Goal: Information Seeking & Learning: Learn about a topic

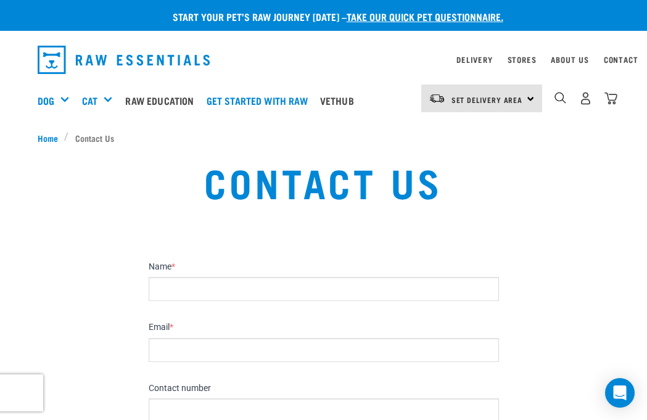
click at [0, 0] on div "Fillets & Boneless Meat" at bounding box center [0, 0] width 0 height 0
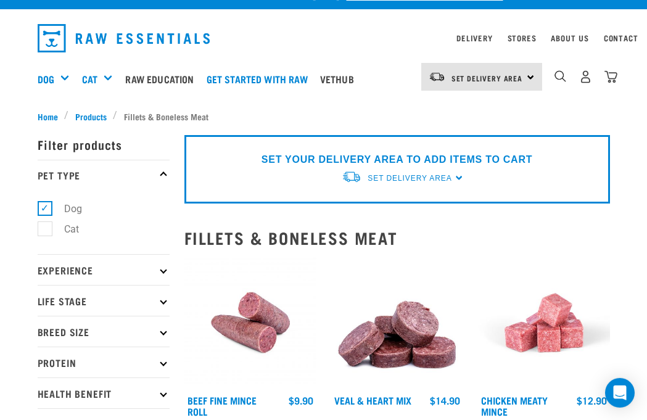
scroll to position [25, 0]
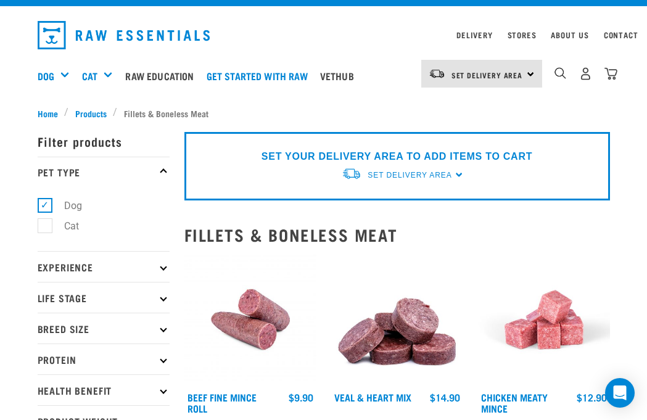
click at [0, 0] on link "Freeze Dried Meals" at bounding box center [0, 0] width 0 height 0
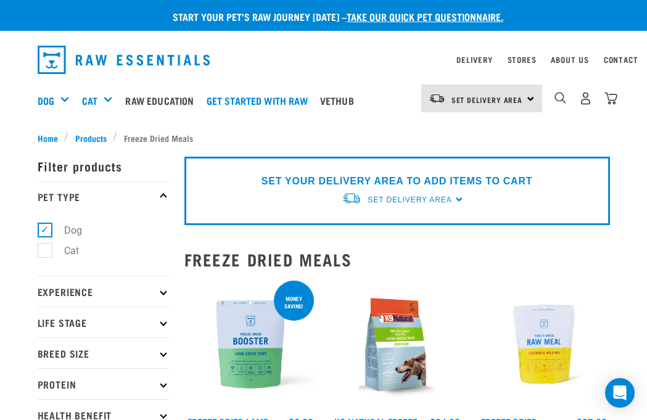
click at [0, 0] on div "Bone Broth" at bounding box center [0, 0] width 0 height 0
click at [0, 0] on div "Fillets & Boneless Meat" at bounding box center [0, 0] width 0 height 0
